Goal: Task Accomplishment & Management: Use online tool/utility

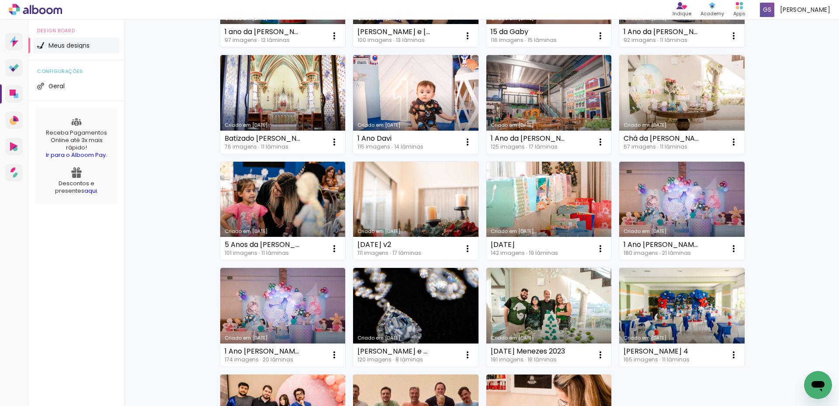
scroll to position [350, 0]
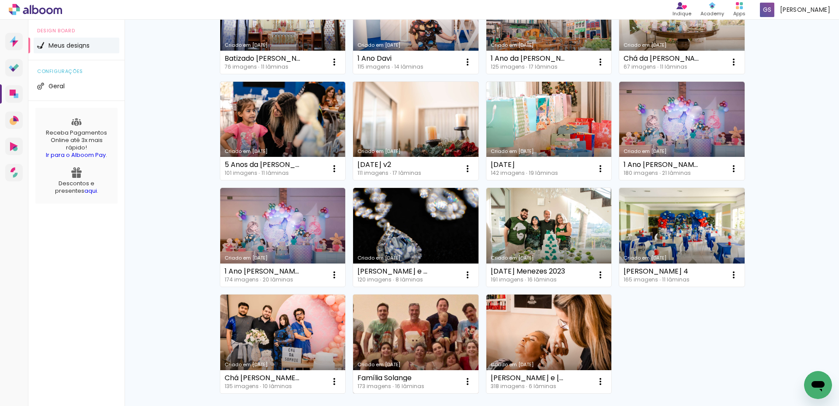
click at [415, 336] on link "Criado em [DATE]" at bounding box center [415, 344] width 125 height 99
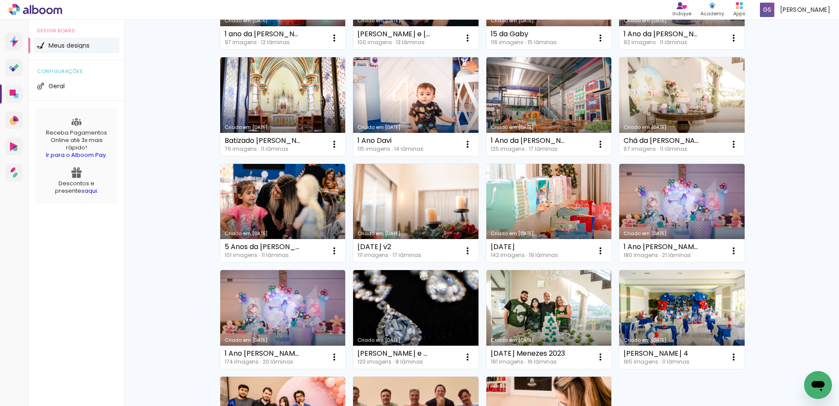
scroll to position [350, 0]
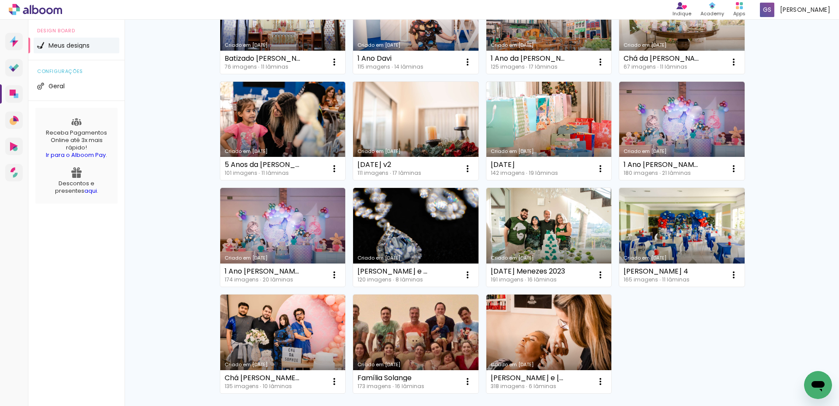
click at [402, 225] on link "Criado em [DATE]" at bounding box center [415, 237] width 125 height 99
